Goal: Book appointment/travel/reservation

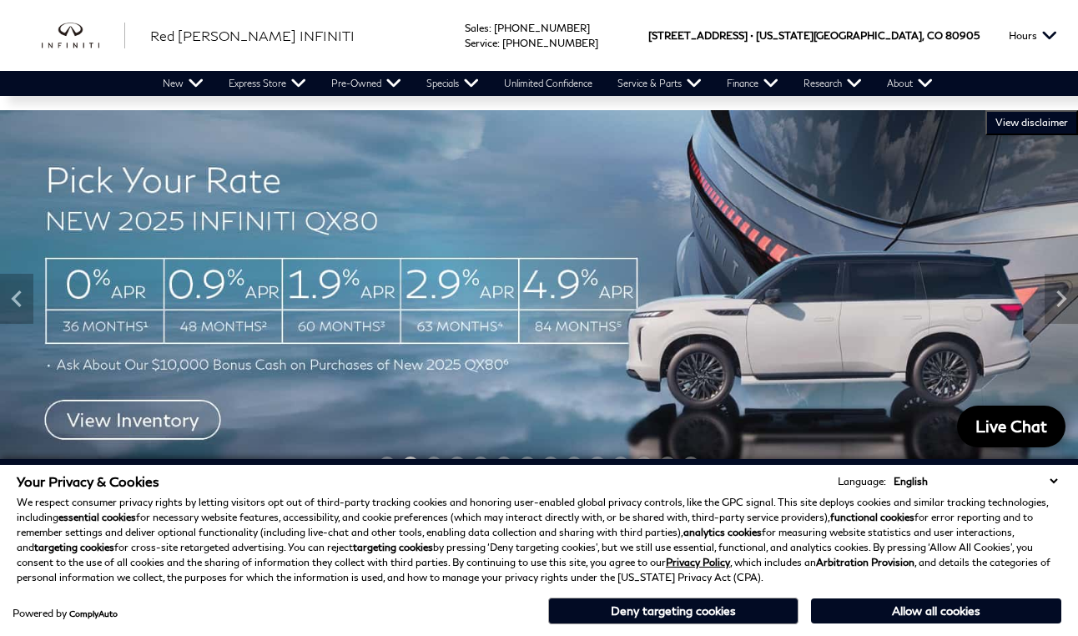
scroll to position [3, 0]
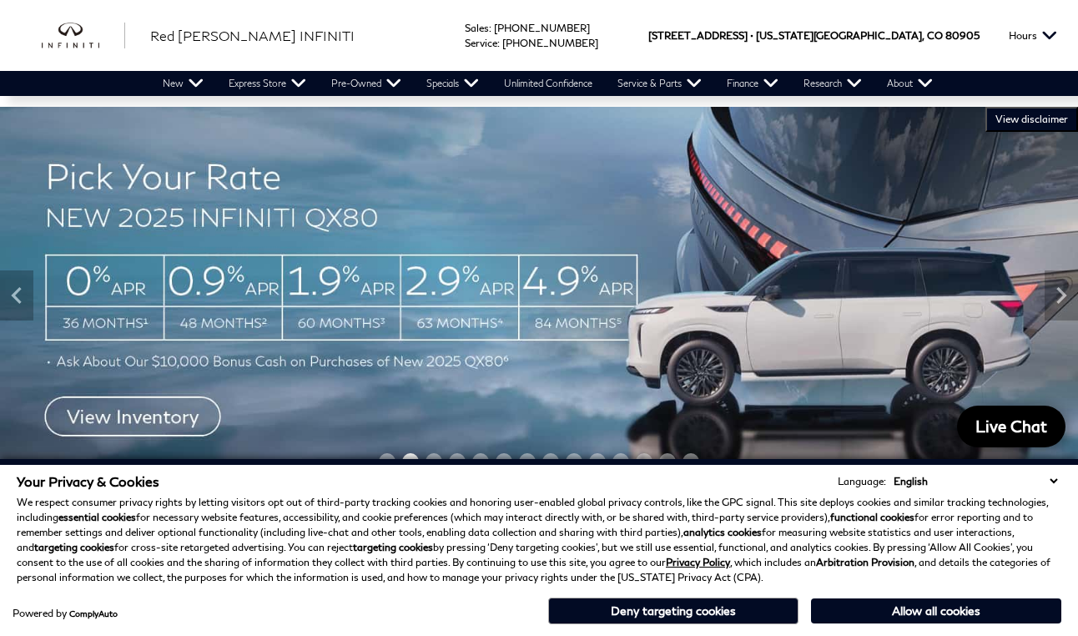
click at [929, 608] on button "Allow all cookies" at bounding box center [936, 610] width 250 height 25
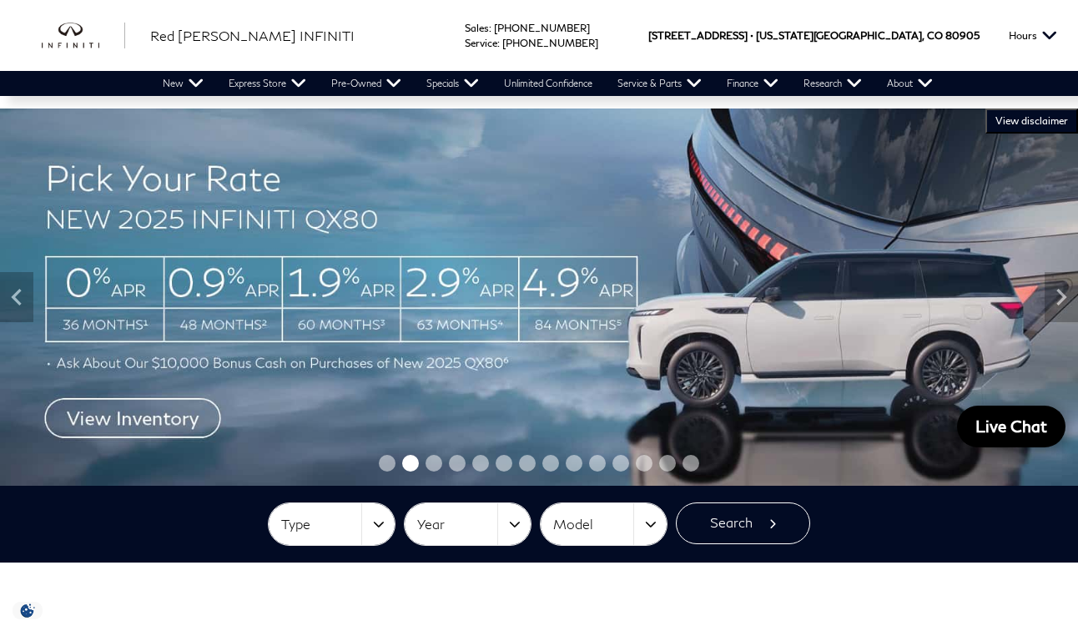
drag, startPoint x: 0, startPoint y: 0, endPoint x: 929, endPoint y: 608, distance: 1110.6
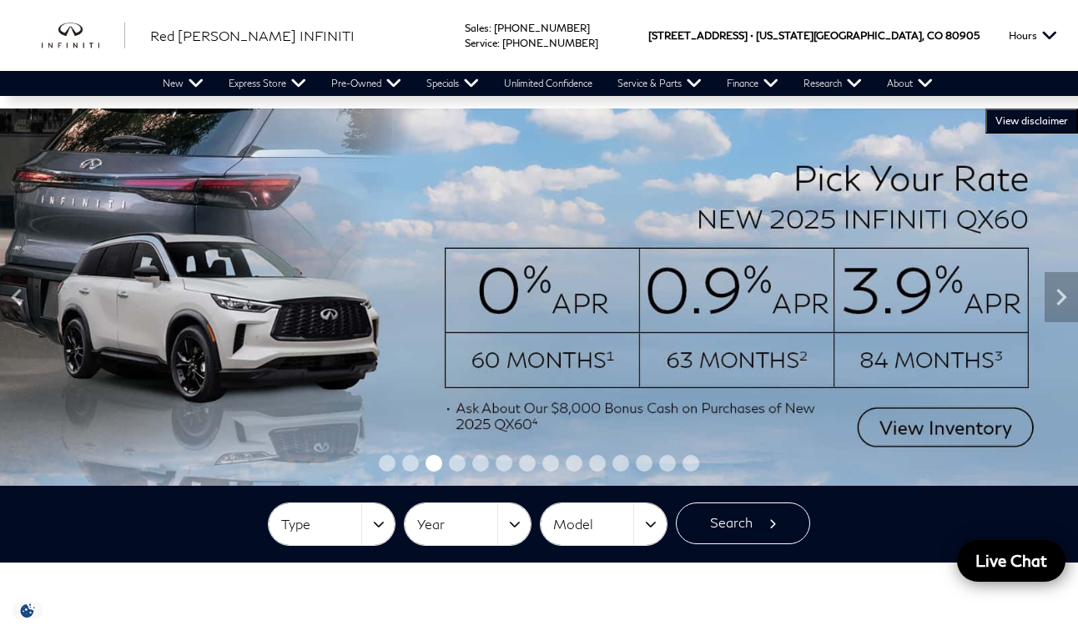
click at [633, 84] on link "Service & Parts" at bounding box center [659, 83] width 109 height 25
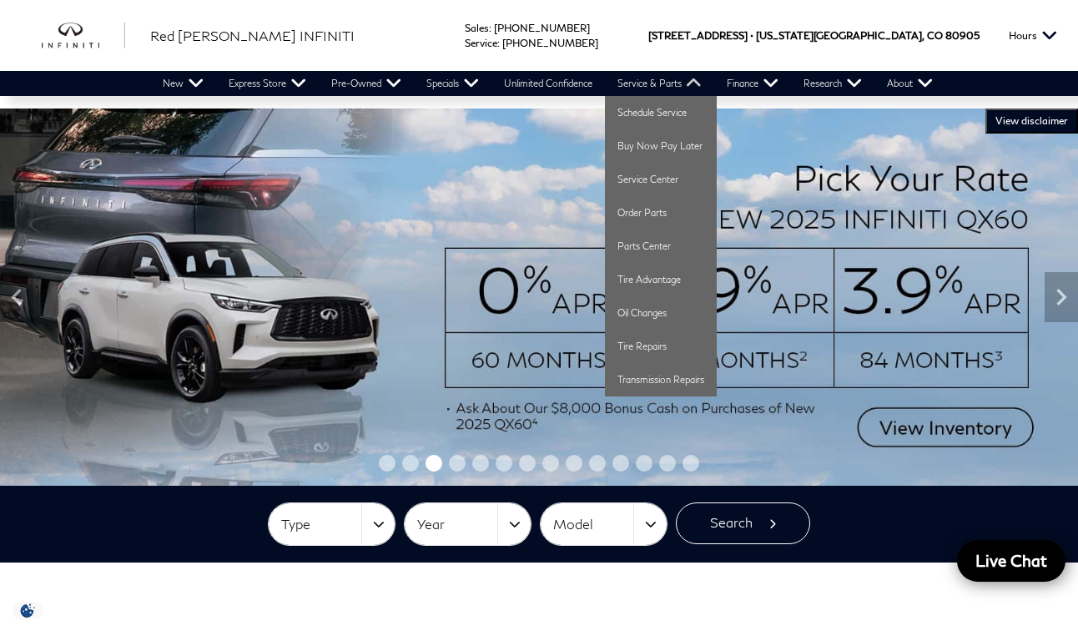
drag, startPoint x: 929, startPoint y: 608, endPoint x: 633, endPoint y: 84, distance: 601.8
click at [633, 84] on link "Service & Parts" at bounding box center [659, 83] width 109 height 25
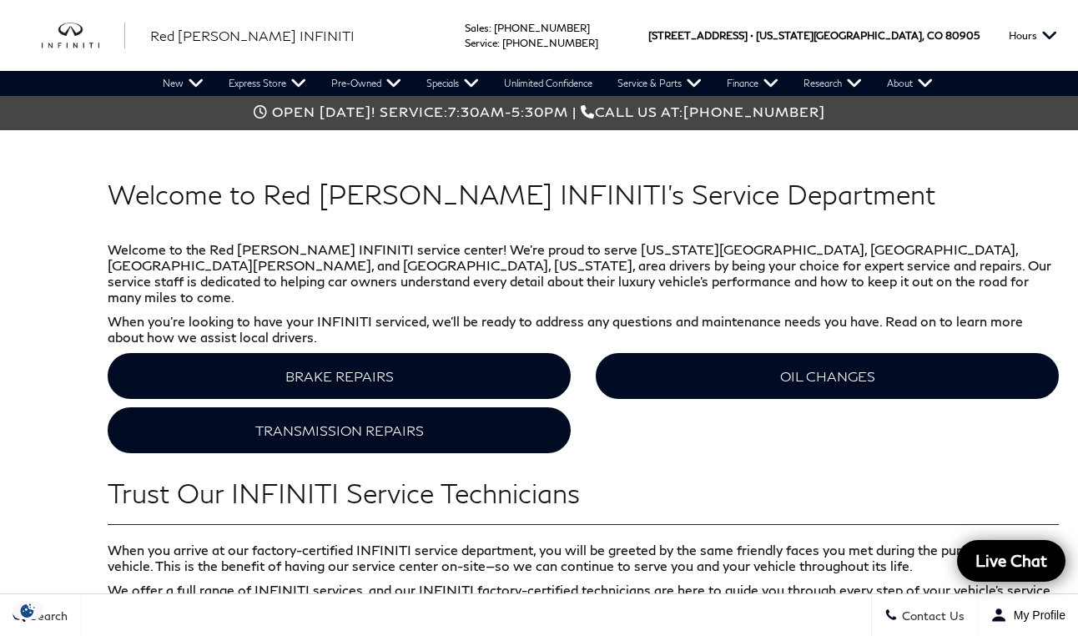
click at [814, 360] on link "OIL CHANGES" at bounding box center [827, 376] width 463 height 46
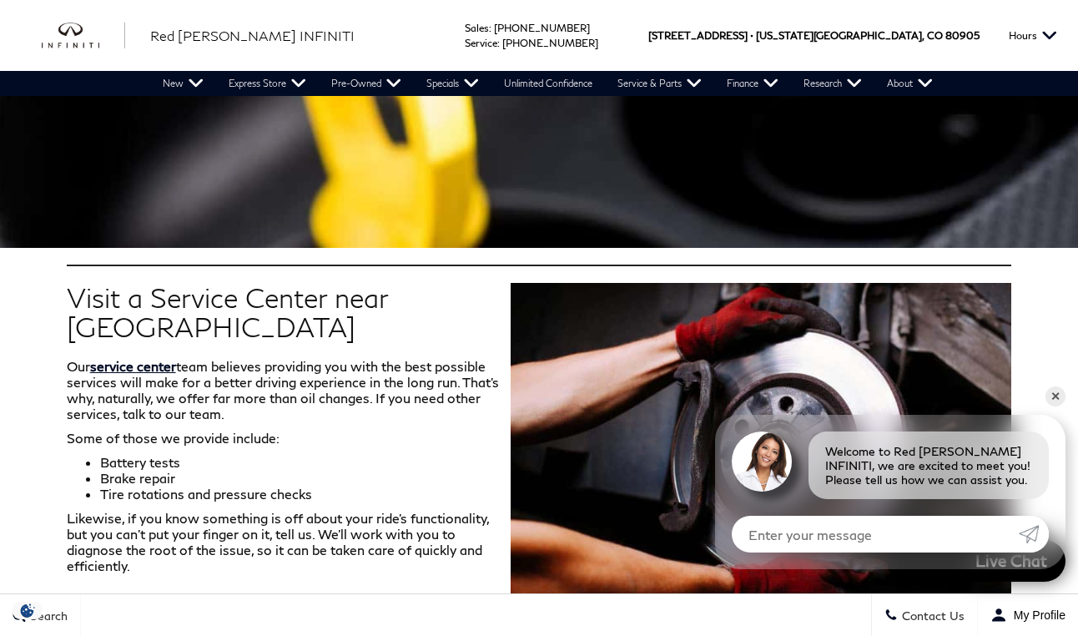
scroll to position [1520, 0]
